Goal: Check status: Check status

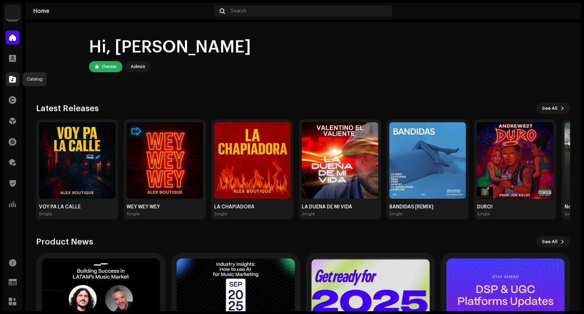
click at [11, 77] on span at bounding box center [12, 80] width 7 height 6
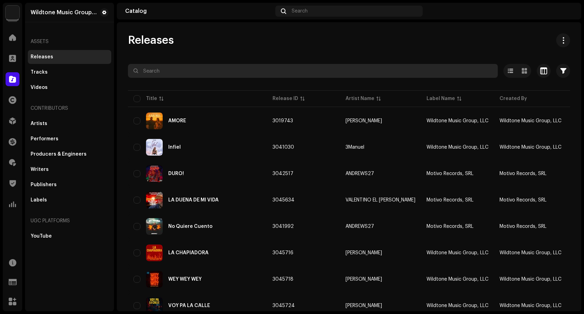
click at [224, 69] on input "text" at bounding box center [313, 71] width 370 height 14
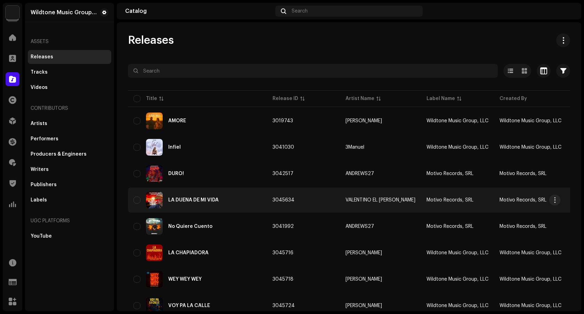
click at [203, 200] on div "LA DUEÑA DE MI VIDA" at bounding box center [193, 200] width 50 height 5
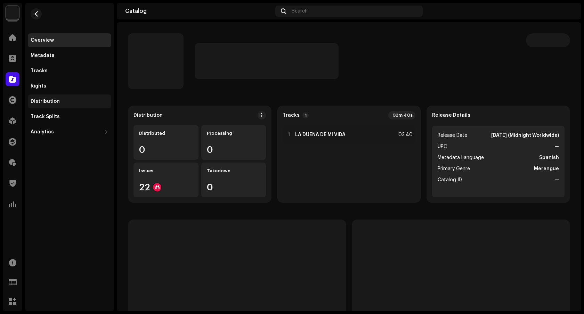
click at [54, 102] on div "Distribution" at bounding box center [45, 102] width 29 height 6
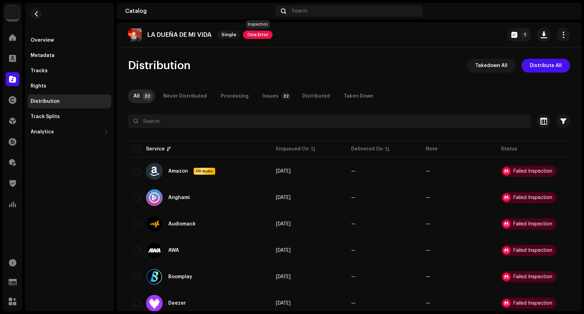
click at [252, 38] on span "One Error" at bounding box center [258, 35] width 30 height 8
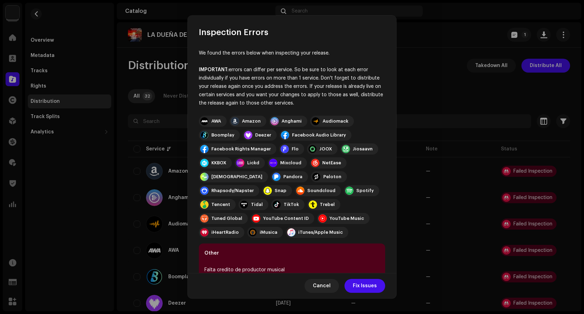
scroll to position [26, 0]
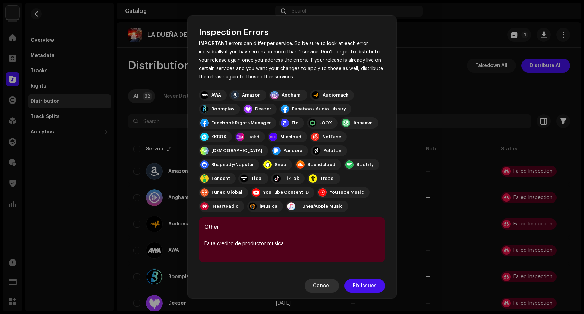
click at [325, 290] on span "Cancel" at bounding box center [322, 286] width 18 height 14
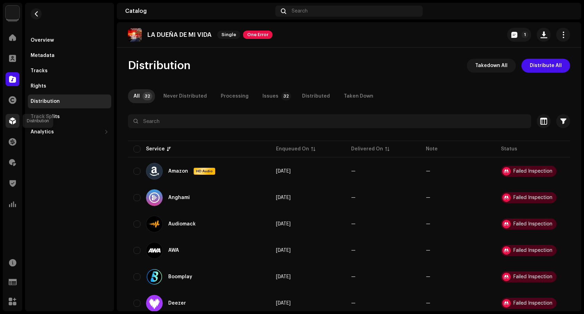
click at [13, 125] on div at bounding box center [13, 121] width 14 height 14
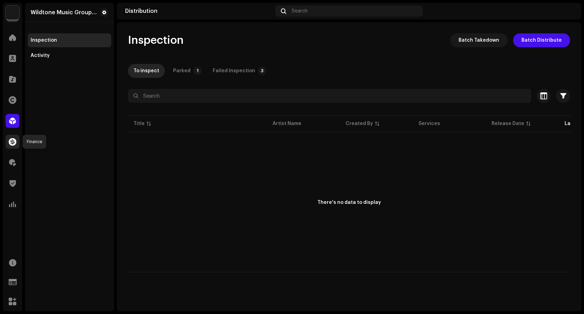
click at [14, 140] on span at bounding box center [13, 142] width 8 height 6
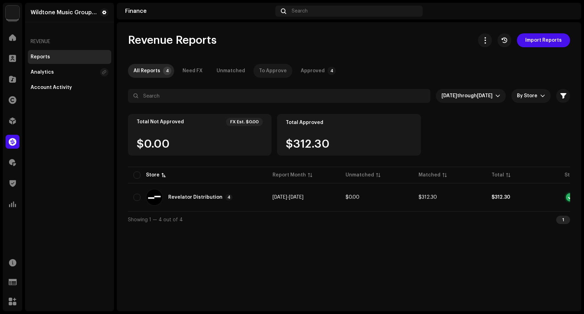
click at [277, 69] on div "To Approve" at bounding box center [273, 71] width 28 height 14
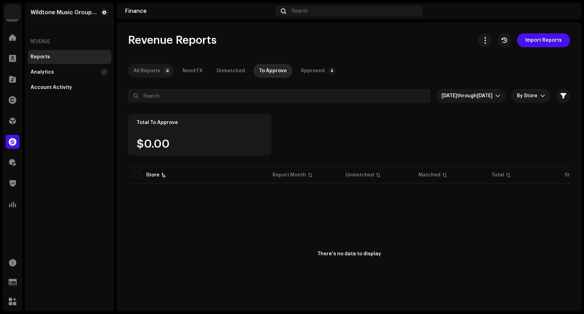
click at [145, 70] on div "All Reports" at bounding box center [147, 71] width 27 height 14
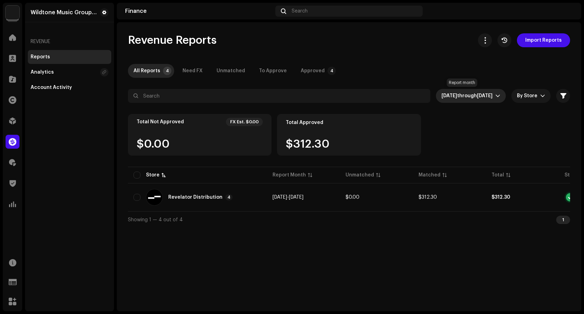
click at [452, 99] on span "[DATE] through [DATE]" at bounding box center [469, 96] width 54 height 14
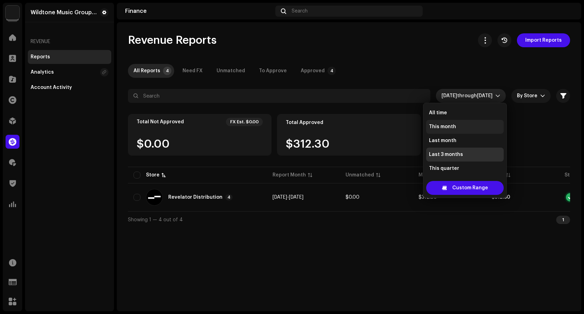
click at [449, 130] on li "This month" at bounding box center [466, 127] width 78 height 14
